Goal: Check status: Check status

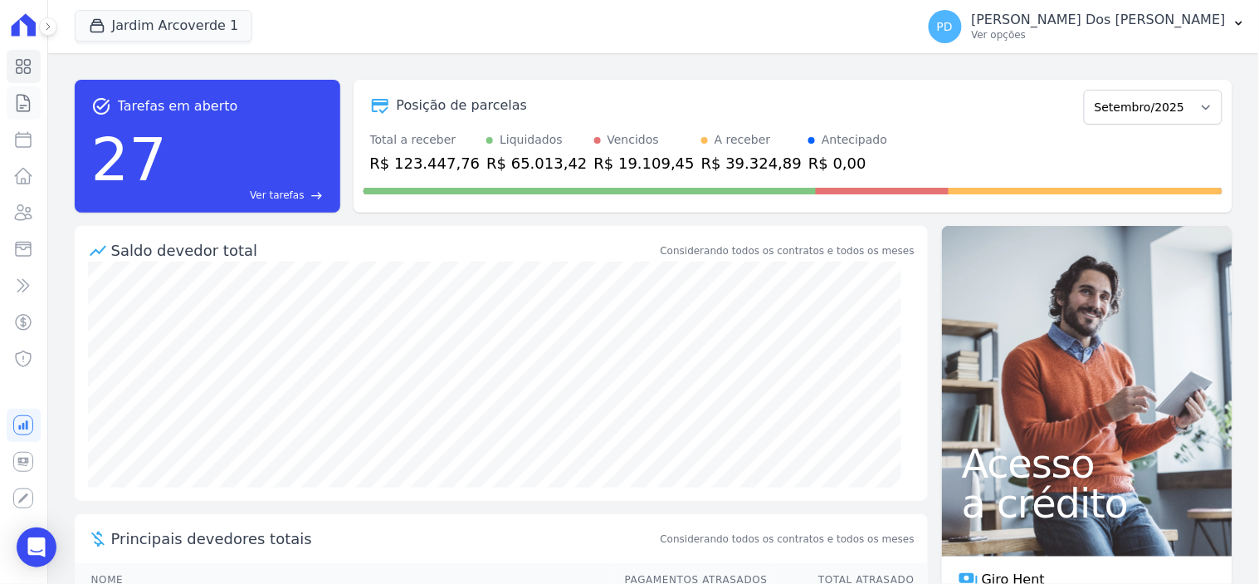
click at [32, 102] on icon at bounding box center [23, 103] width 20 height 20
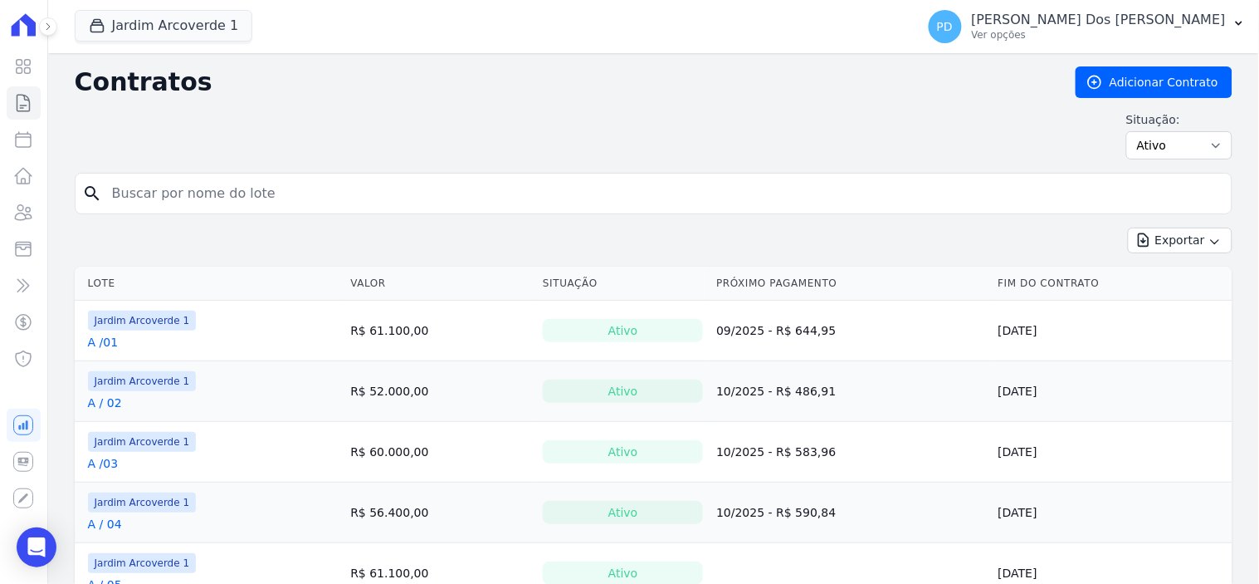
click at [270, 197] on input "search" at bounding box center [663, 193] width 1123 height 33
type input "d / 31"
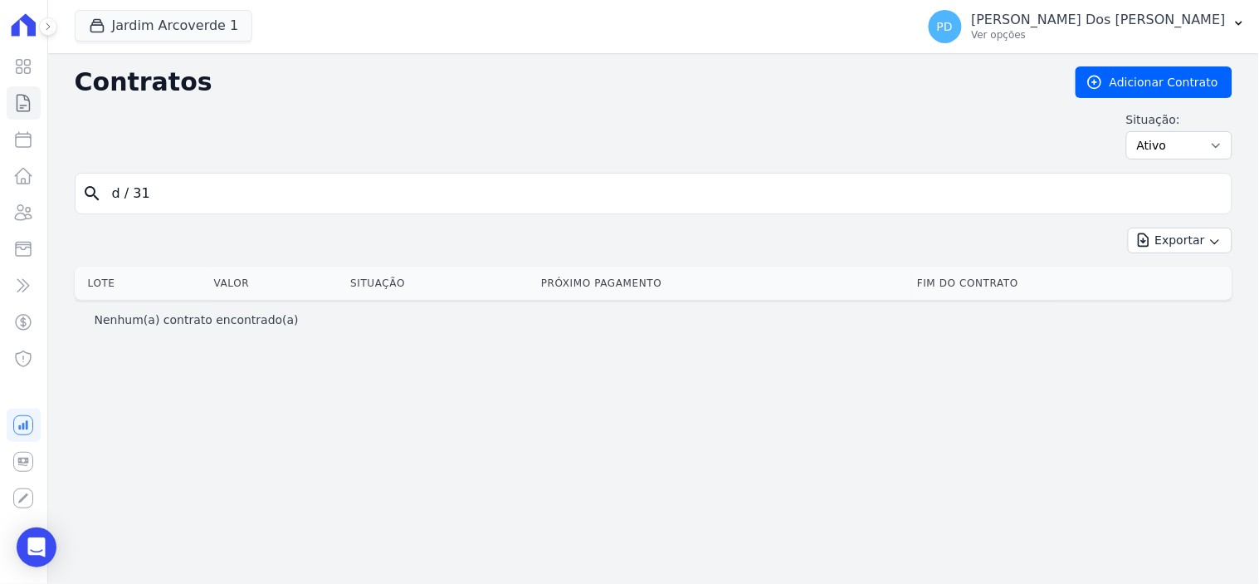
click at [129, 201] on input "d / 31" at bounding box center [663, 193] width 1123 height 33
type input "d /31"
click at [129, 200] on input "d /31" at bounding box center [663, 193] width 1123 height 33
type input "d / 31"
drag, startPoint x: 118, startPoint y: 193, endPoint x: 105, endPoint y: 192, distance: 12.5
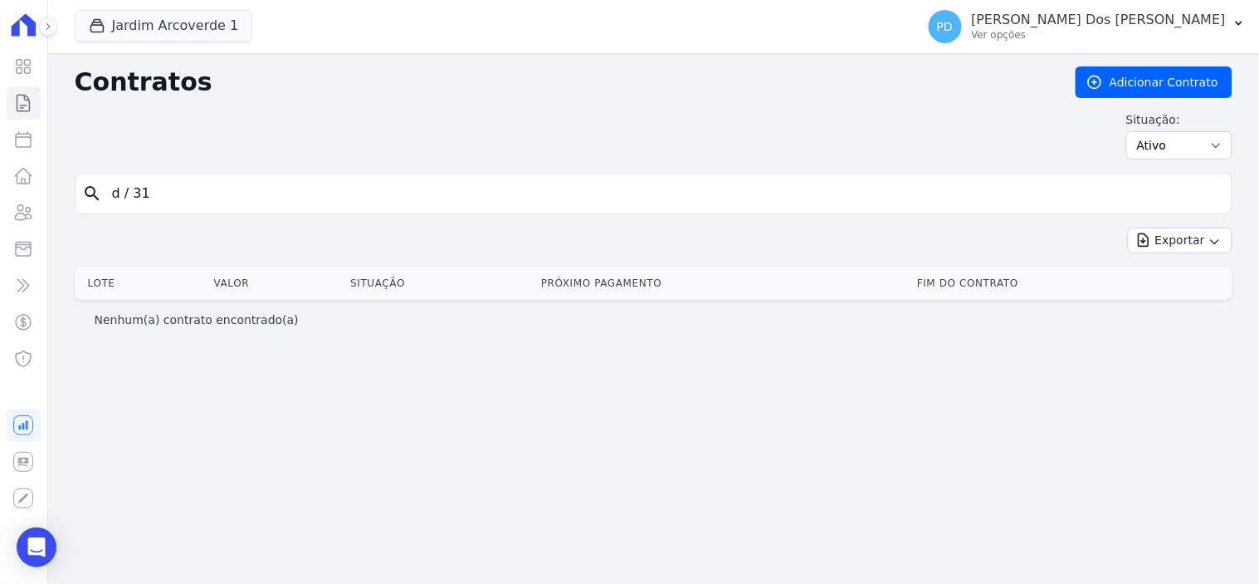
click at [105, 192] on input "d / 31" at bounding box center [663, 193] width 1123 height 33
type input "b / 31"
drag, startPoint x: 129, startPoint y: 196, endPoint x: 171, endPoint y: 197, distance: 42.3
click at [129, 196] on input "b / 31" at bounding box center [663, 193] width 1123 height 33
type input "b /31"
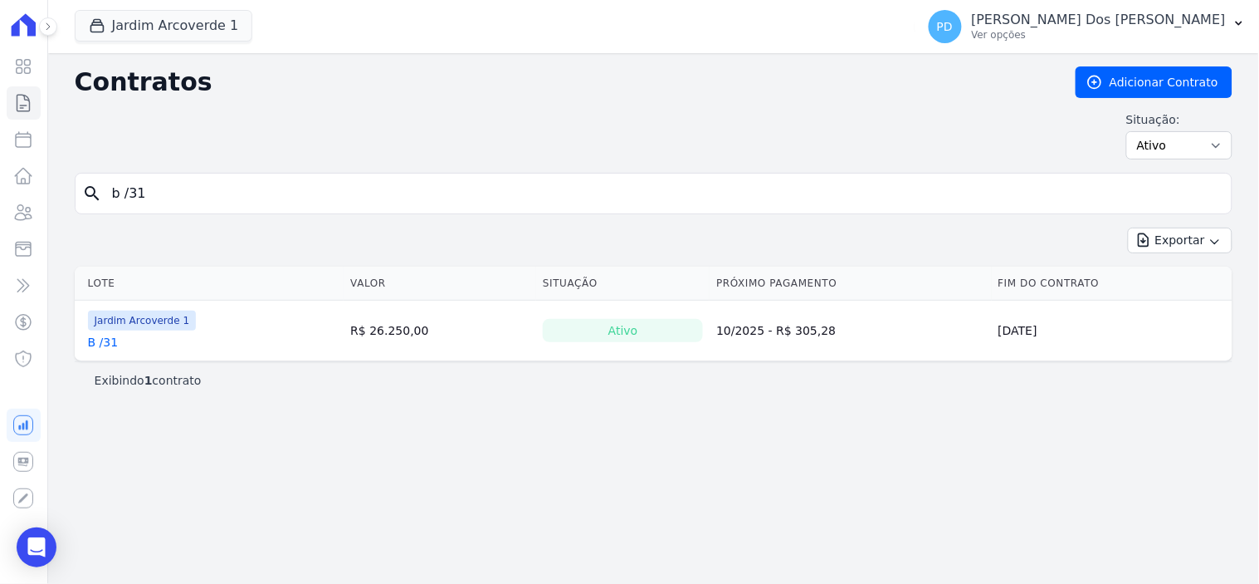
click at [106, 344] on link "B /31" at bounding box center [103, 342] width 31 height 17
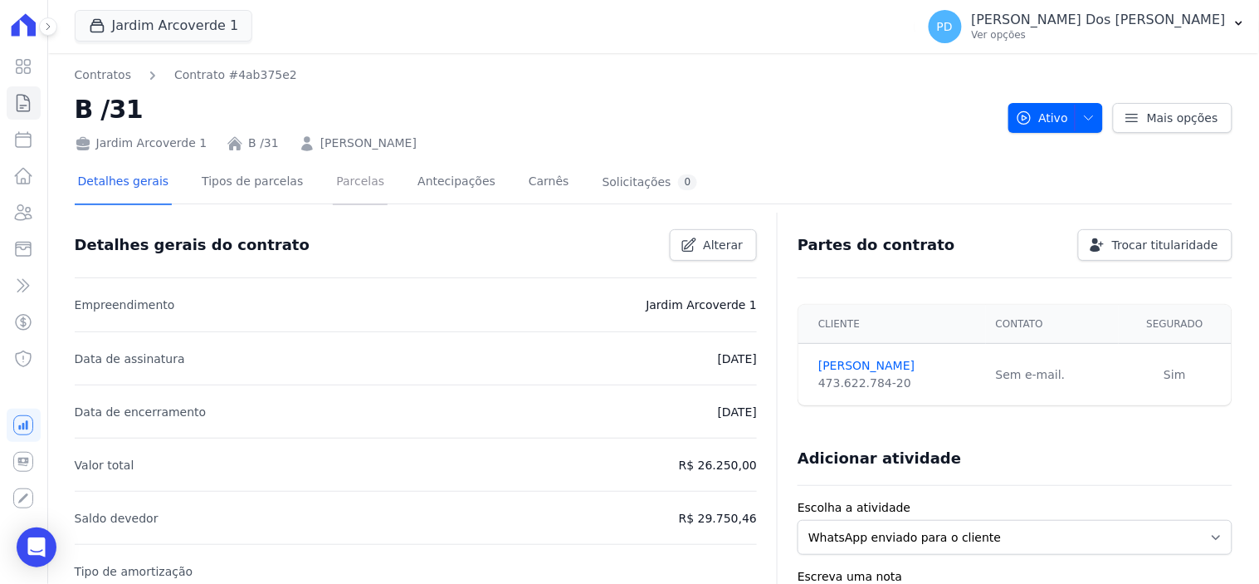
click at [344, 181] on link "Parcelas" at bounding box center [360, 183] width 55 height 44
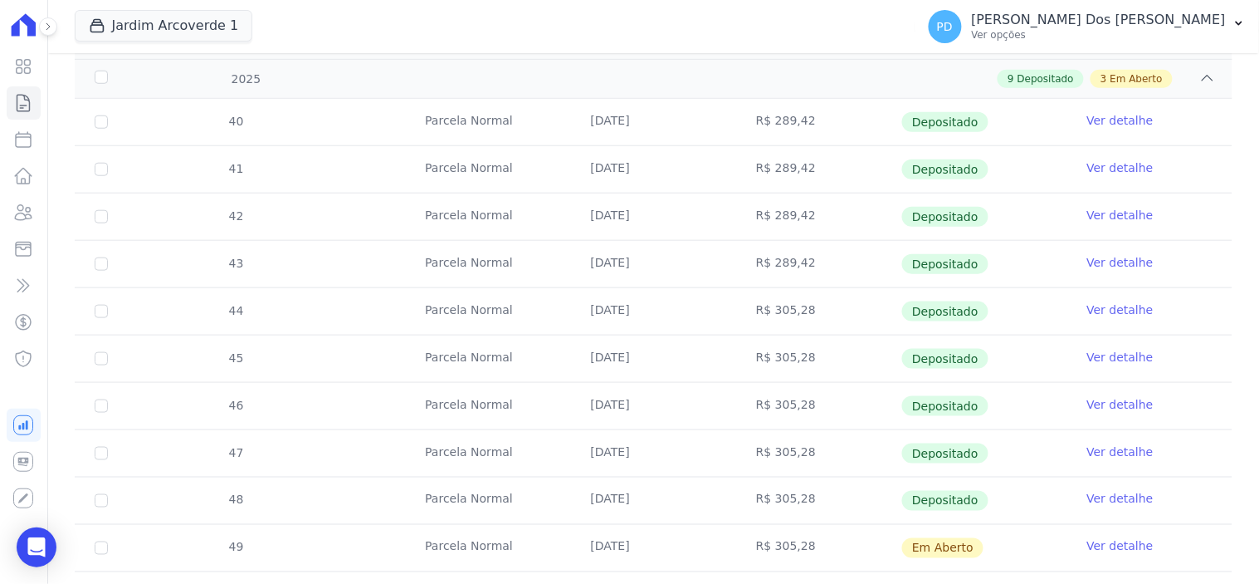
scroll to position [461, 0]
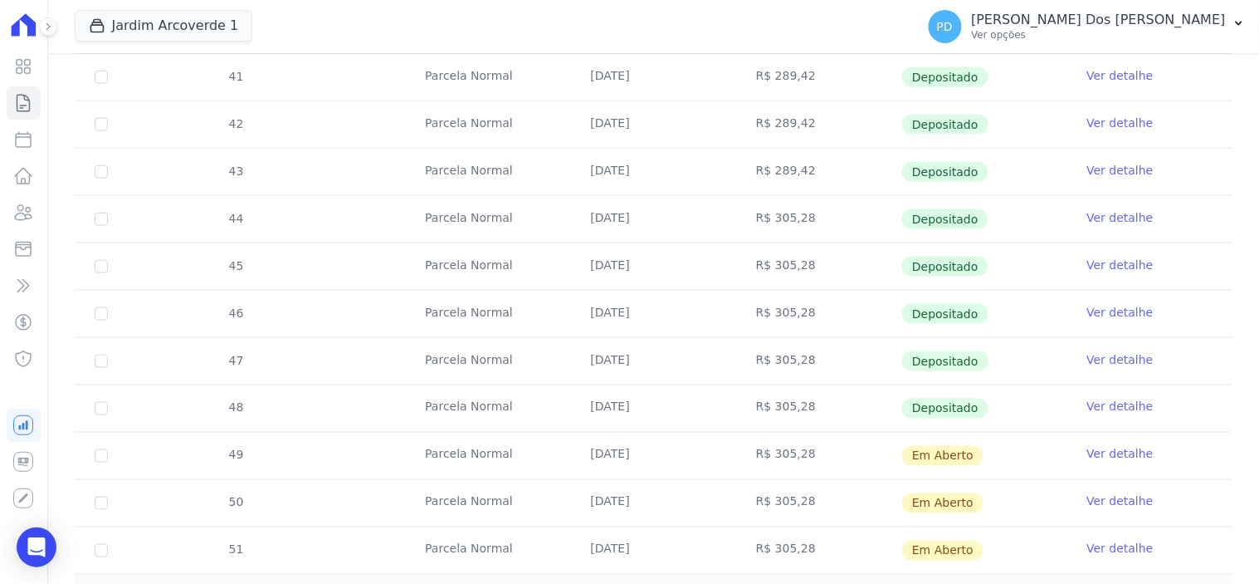
click at [1096, 407] on link "Ver detalhe" at bounding box center [1120, 406] width 66 height 17
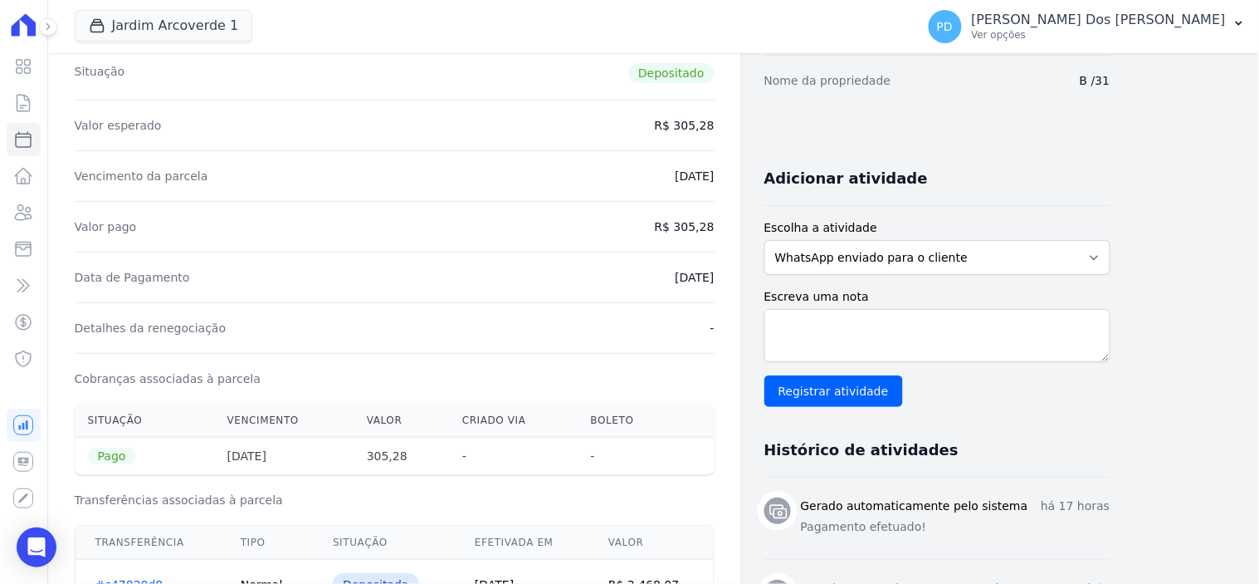
scroll to position [276, 0]
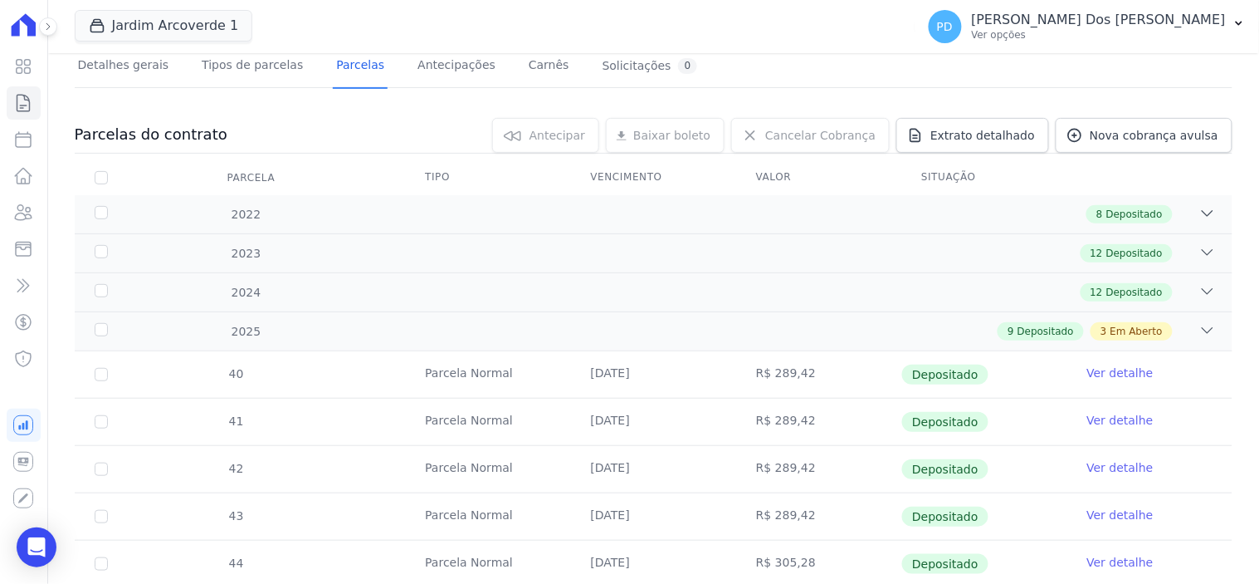
scroll to position [461, 0]
